Goal: Transaction & Acquisition: Purchase product/service

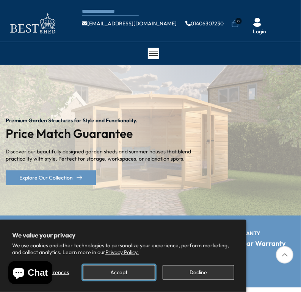
click at [126, 271] on button "Accept" at bounding box center [119, 272] width 72 height 15
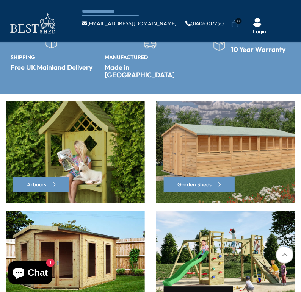
scroll to position [189, 0]
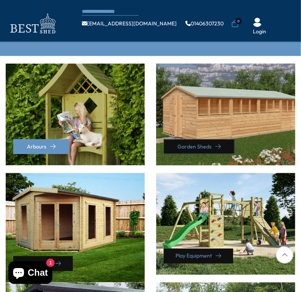
click at [200, 139] on link "Garden Sheds" at bounding box center [199, 146] width 71 height 15
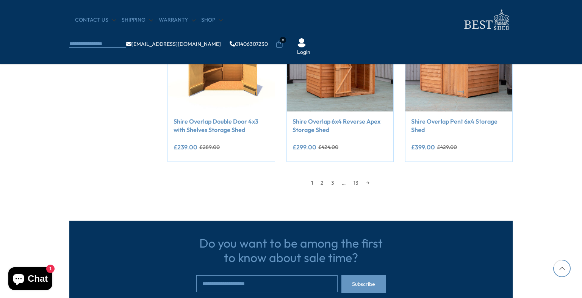
scroll to position [682, 0]
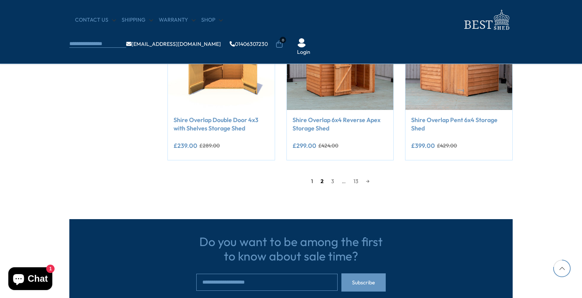
click at [300, 181] on link "2" at bounding box center [322, 180] width 11 height 11
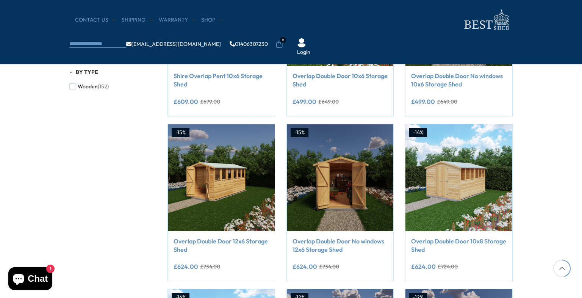
scroll to position [409, 0]
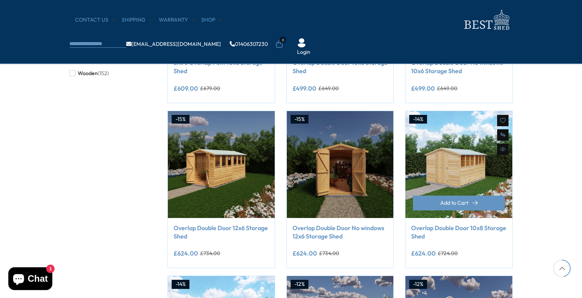
click at [300, 228] on link "Overlap Double Door 10x8 Storage Shed" at bounding box center [458, 231] width 95 height 17
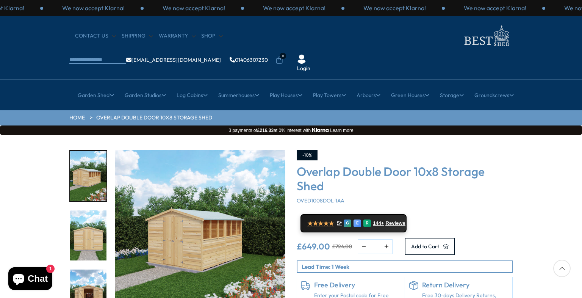
scroll to position [38, 0]
